Goal: Information Seeking & Learning: Learn about a topic

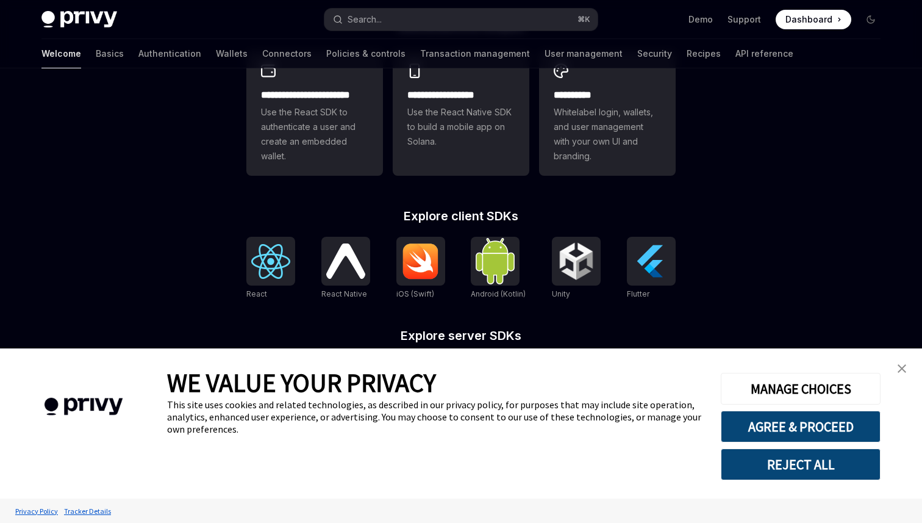
scroll to position [355, 0]
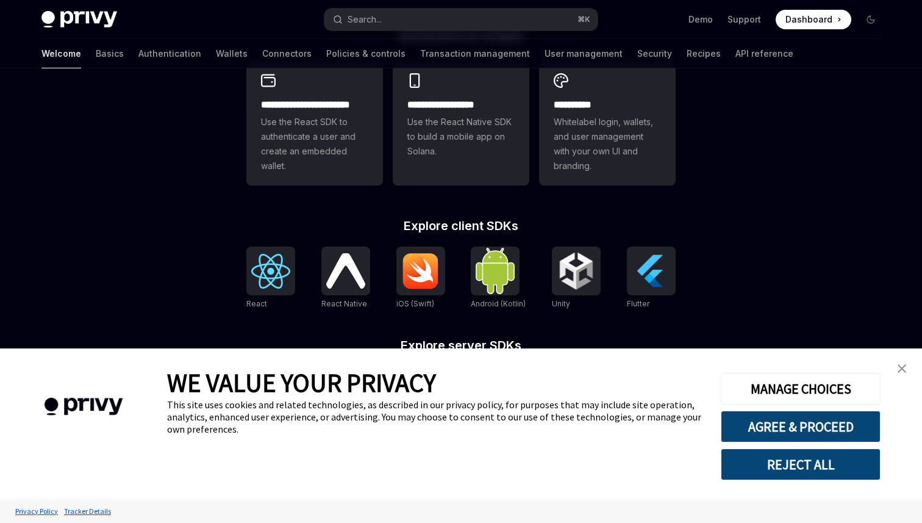
click at [900, 369] on img "close banner" at bounding box center [902, 368] width 9 height 9
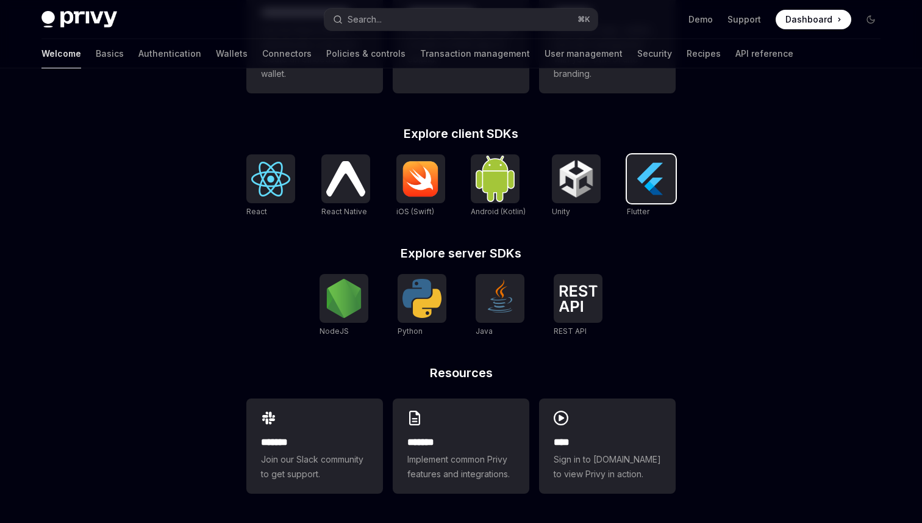
scroll to position [0, 0]
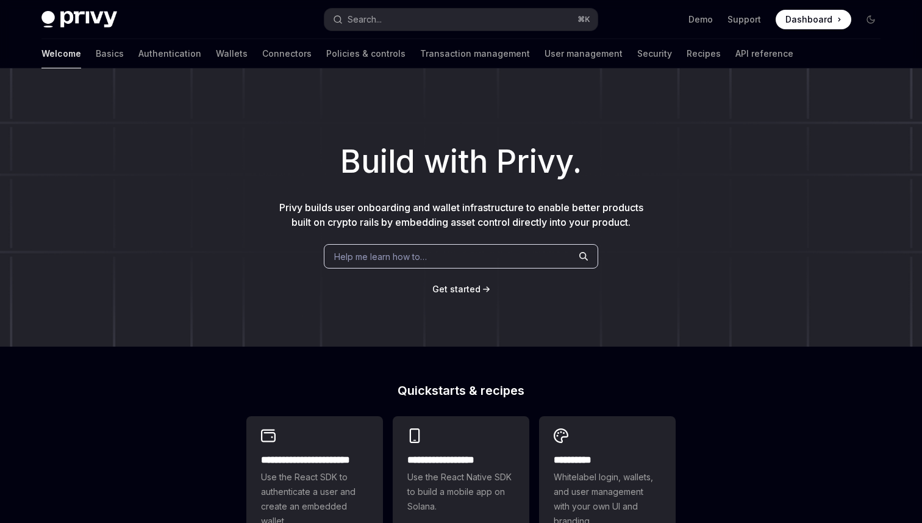
click at [480, 257] on div "Help me learn how to…" at bounding box center [461, 256] width 275 height 24
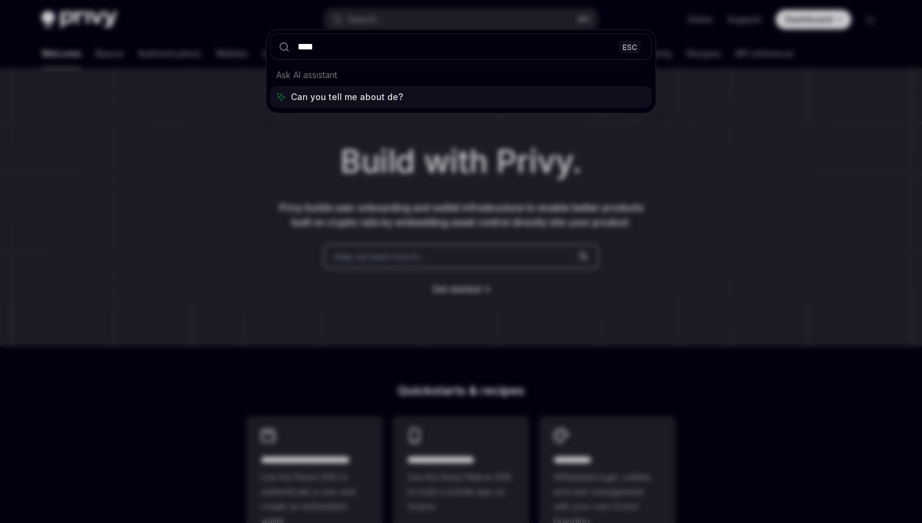
type input "*****"
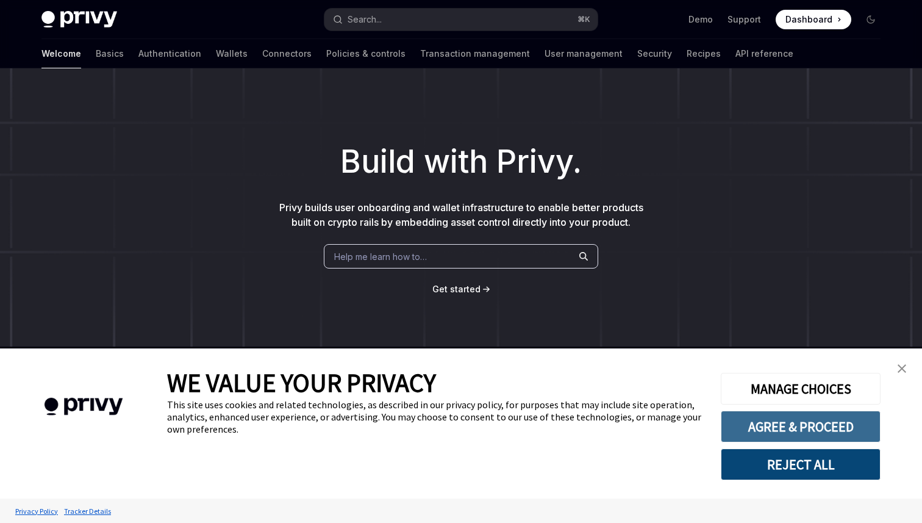
click at [797, 431] on button "AGREE & PROCEED" at bounding box center [801, 427] width 160 height 32
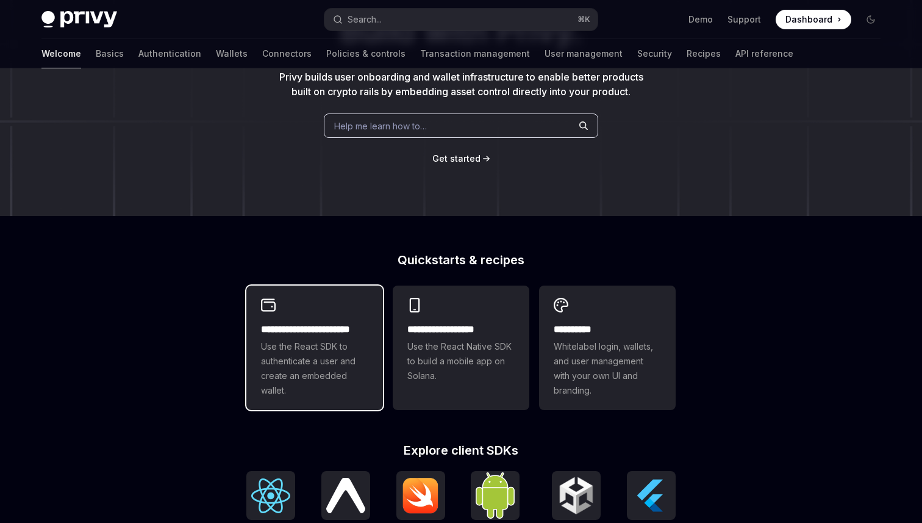
click at [329, 341] on span "Use the React SDK to authenticate a user and create an embedded wallet." at bounding box center [314, 368] width 107 height 59
type textarea "*"
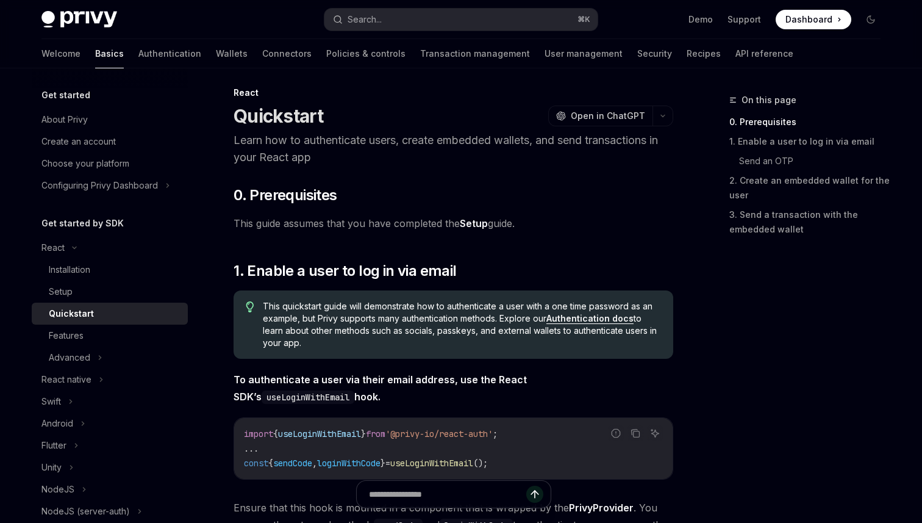
scroll to position [4, 0]
